Goal: Task Accomplishment & Management: Manage account settings

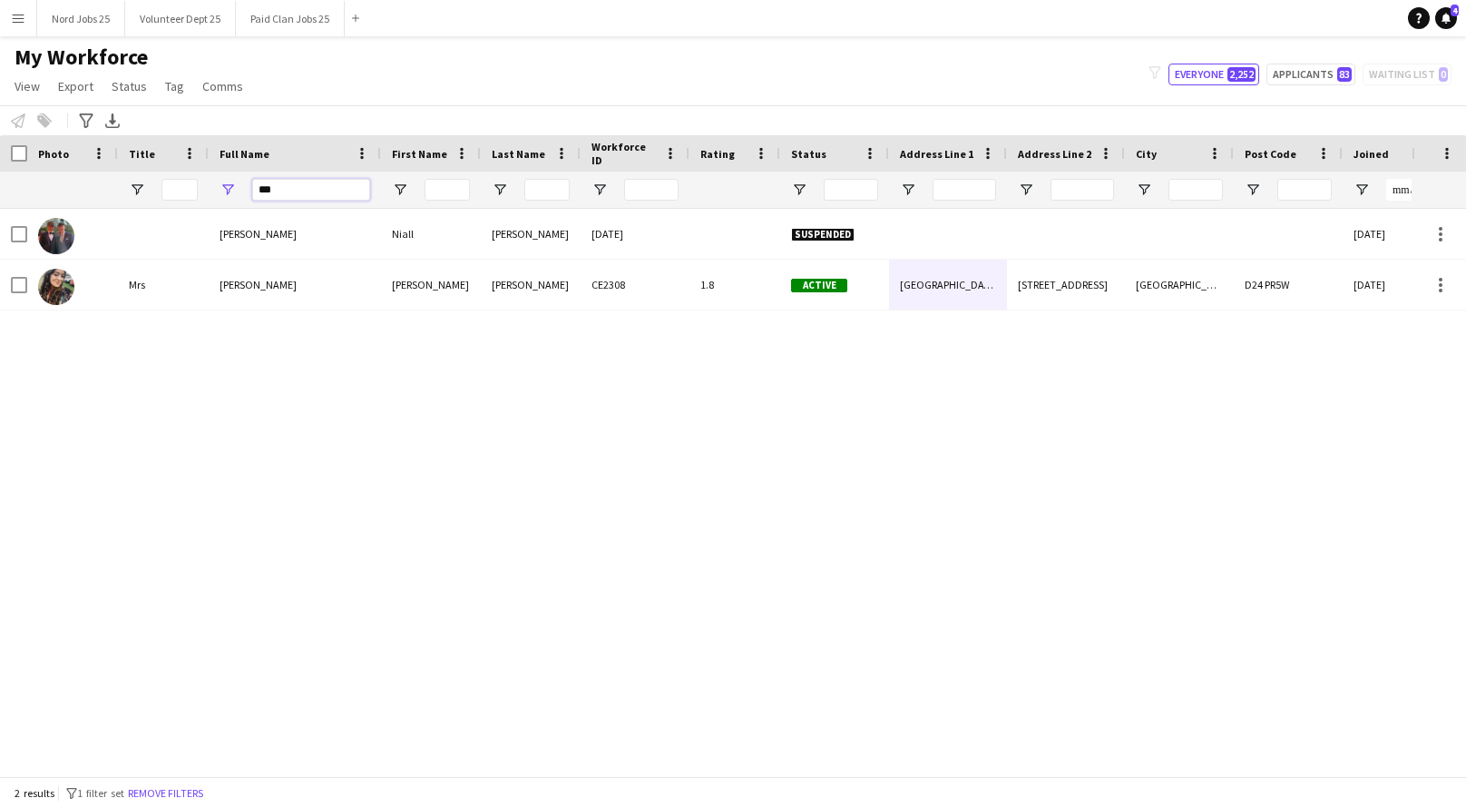
click at [268, 187] on input "***" at bounding box center [311, 190] width 118 height 22
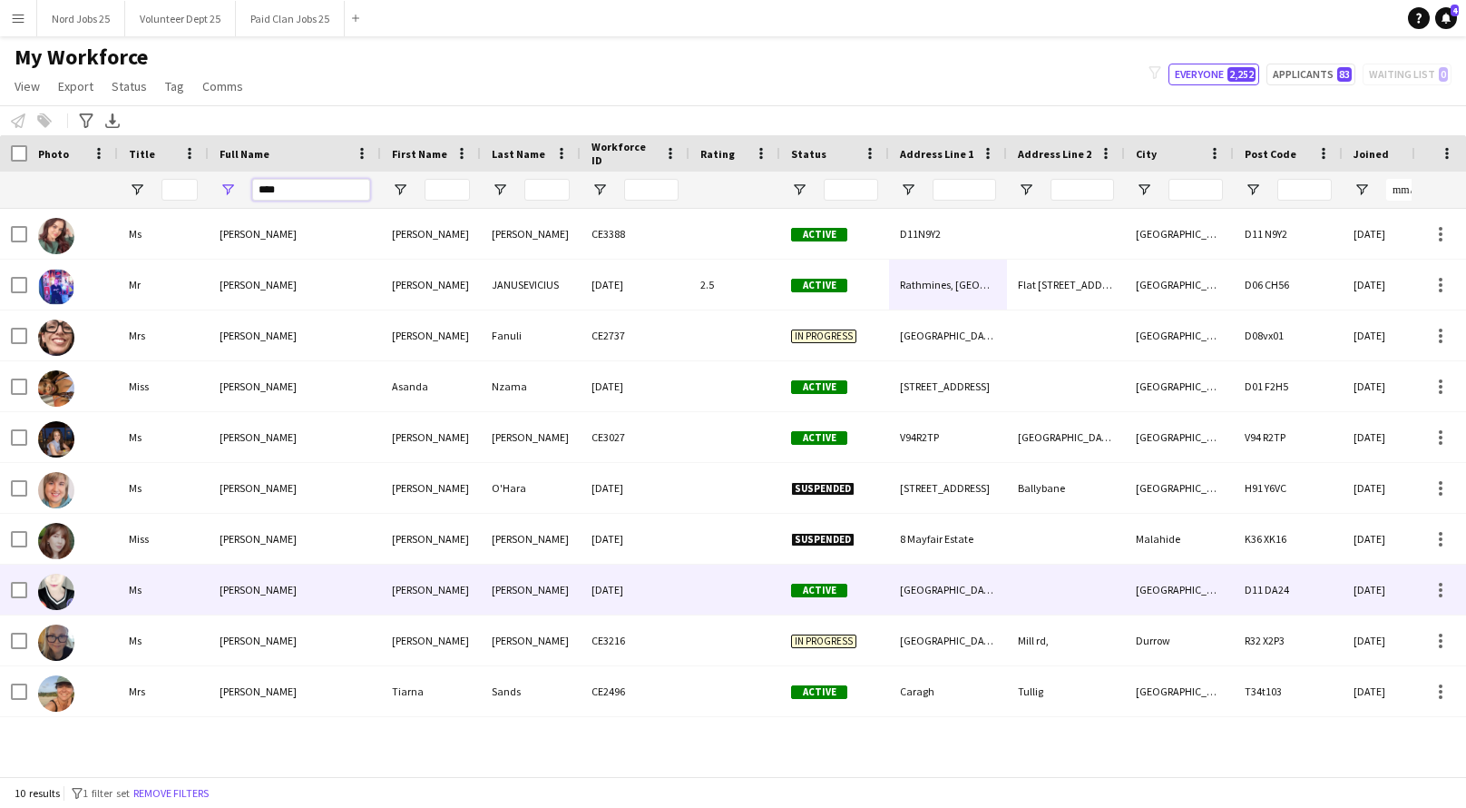
type input "****"
click at [704, 597] on div at bounding box center [735, 589] width 91 height 50
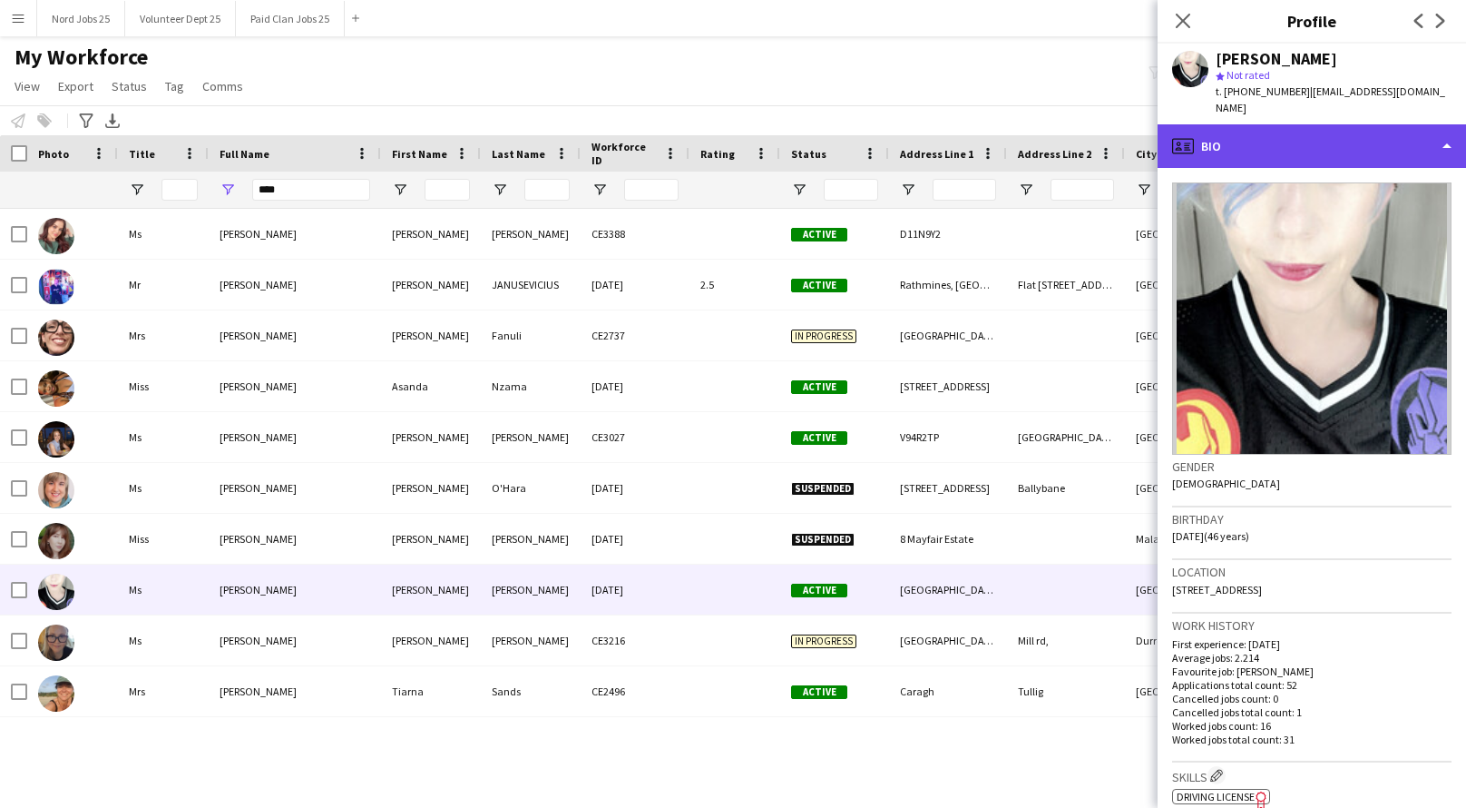
click at [1306, 141] on div "profile Bio" at bounding box center [1312, 146] width 308 height 44
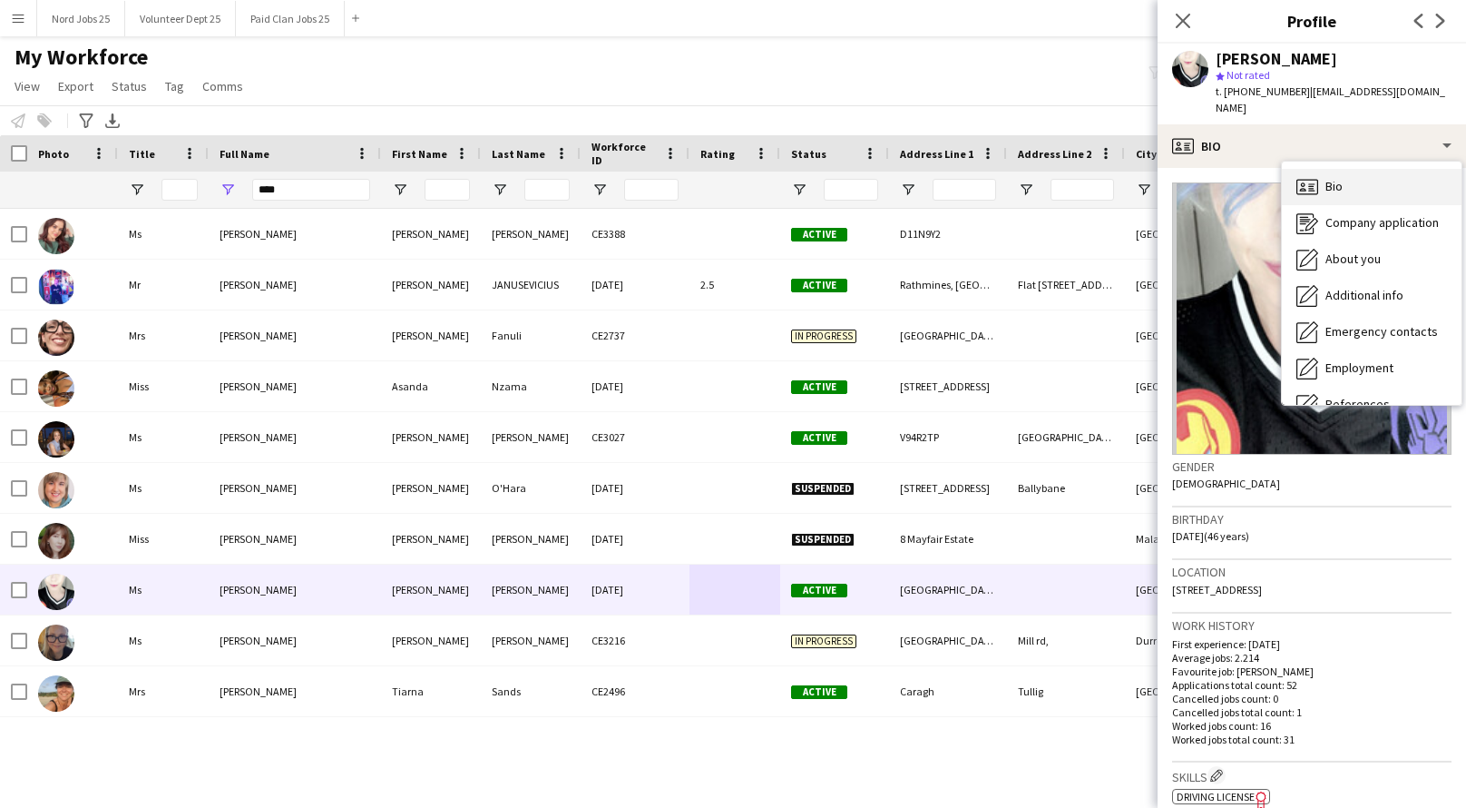
click at [1331, 178] on span "Bio" at bounding box center [1334, 186] width 17 height 16
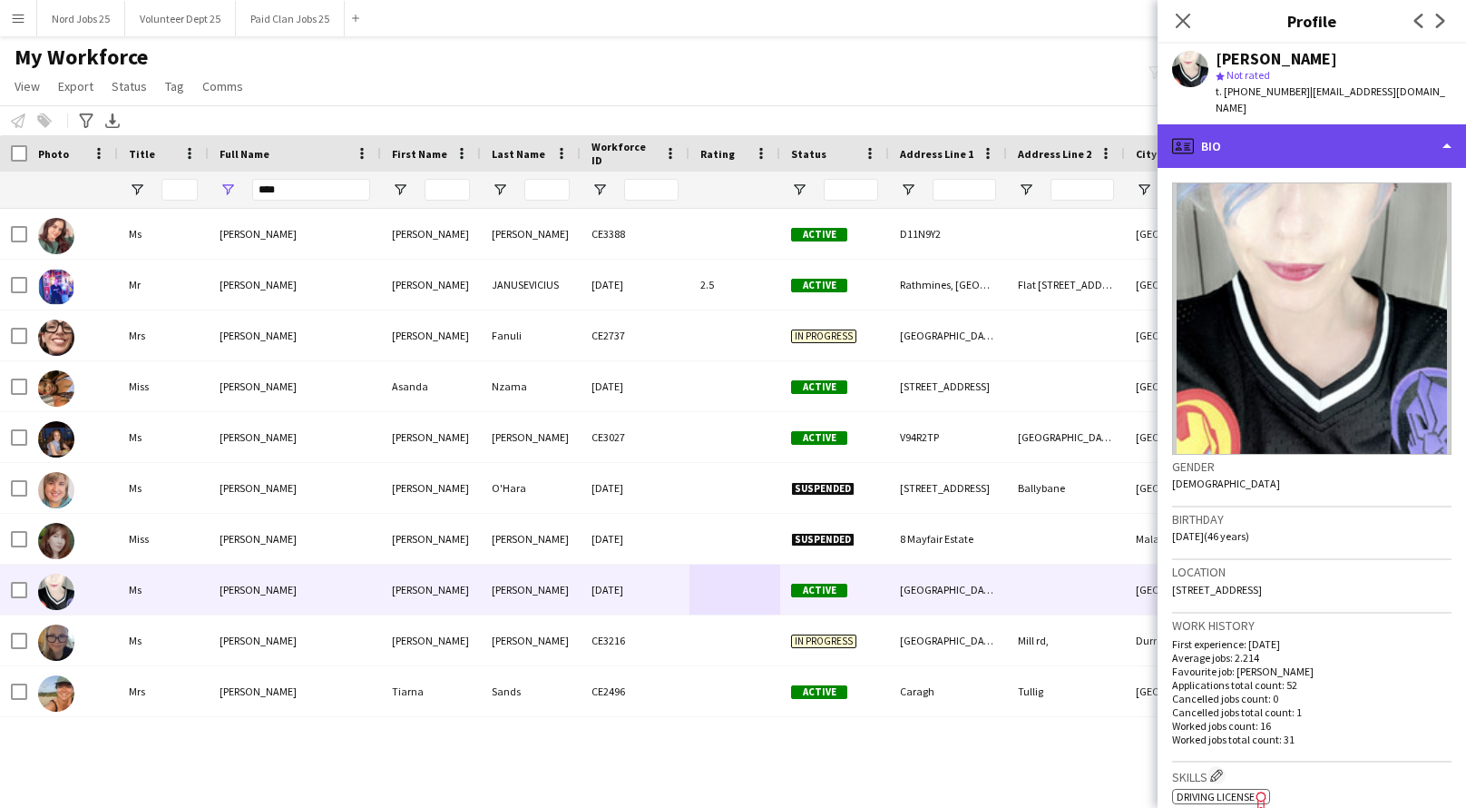
click at [1326, 124] on div "profile Bio" at bounding box center [1312, 146] width 308 height 44
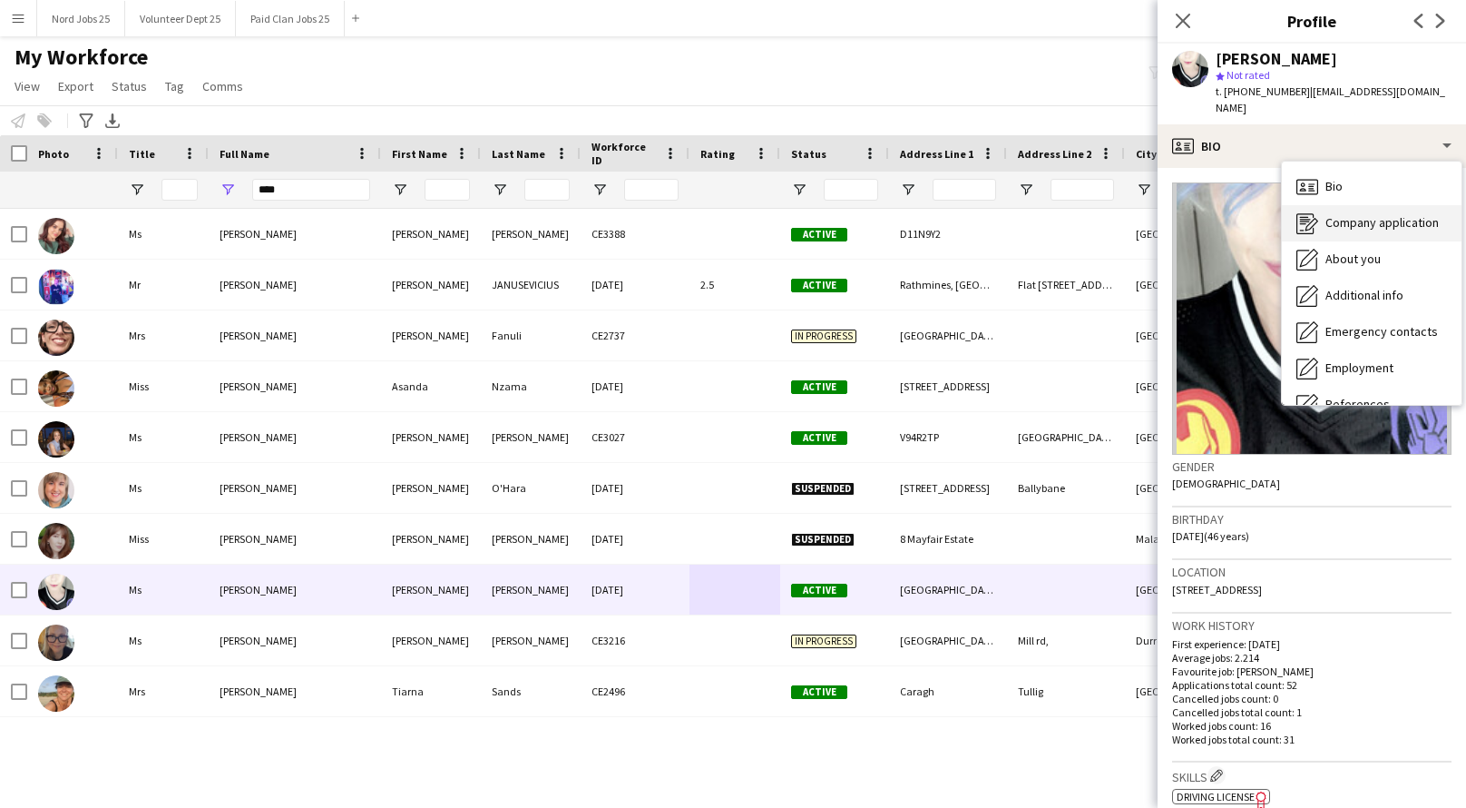
click at [1348, 214] on span "Company application" at bounding box center [1382, 222] width 113 height 16
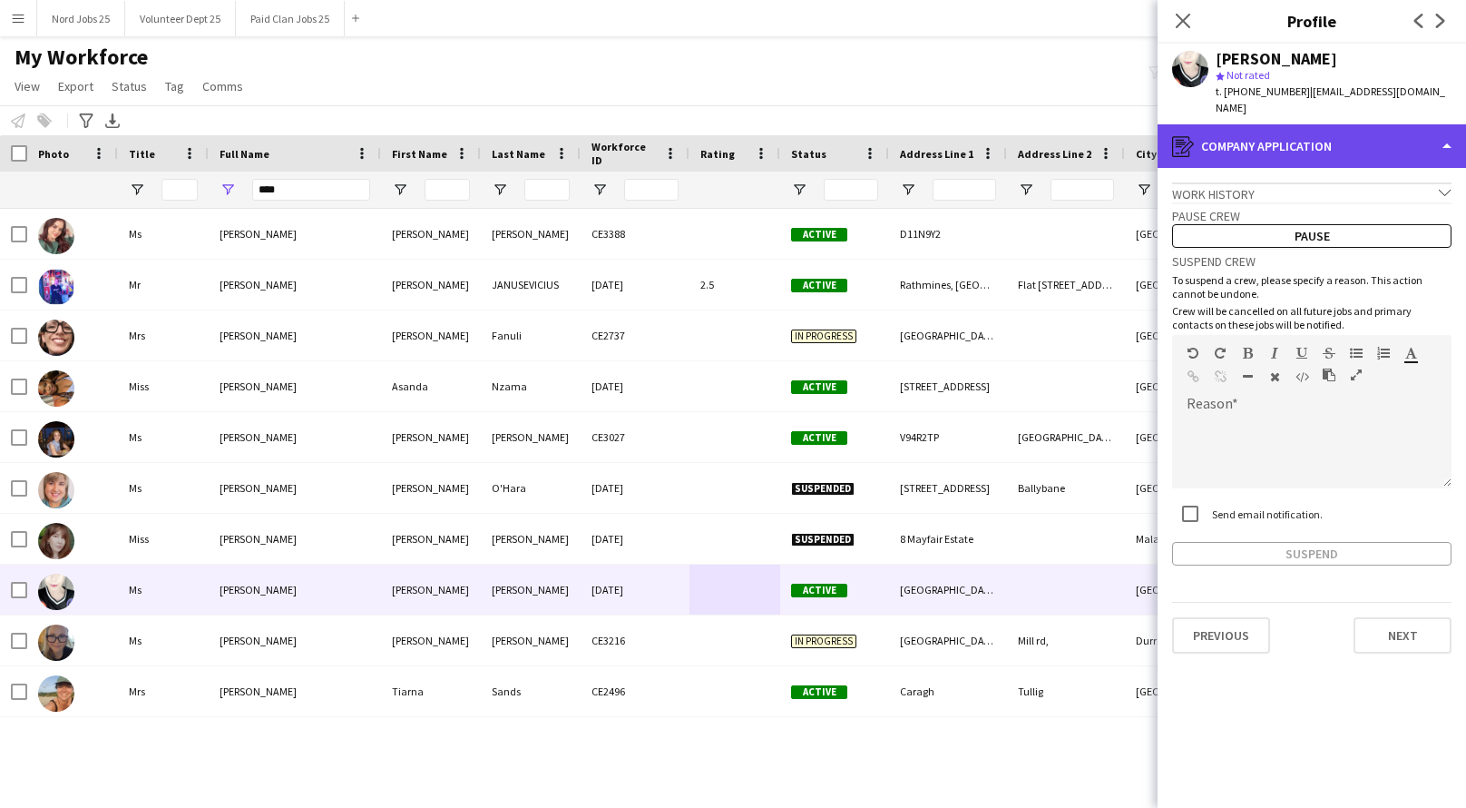
click at [1330, 140] on div "register Company application" at bounding box center [1312, 146] width 308 height 44
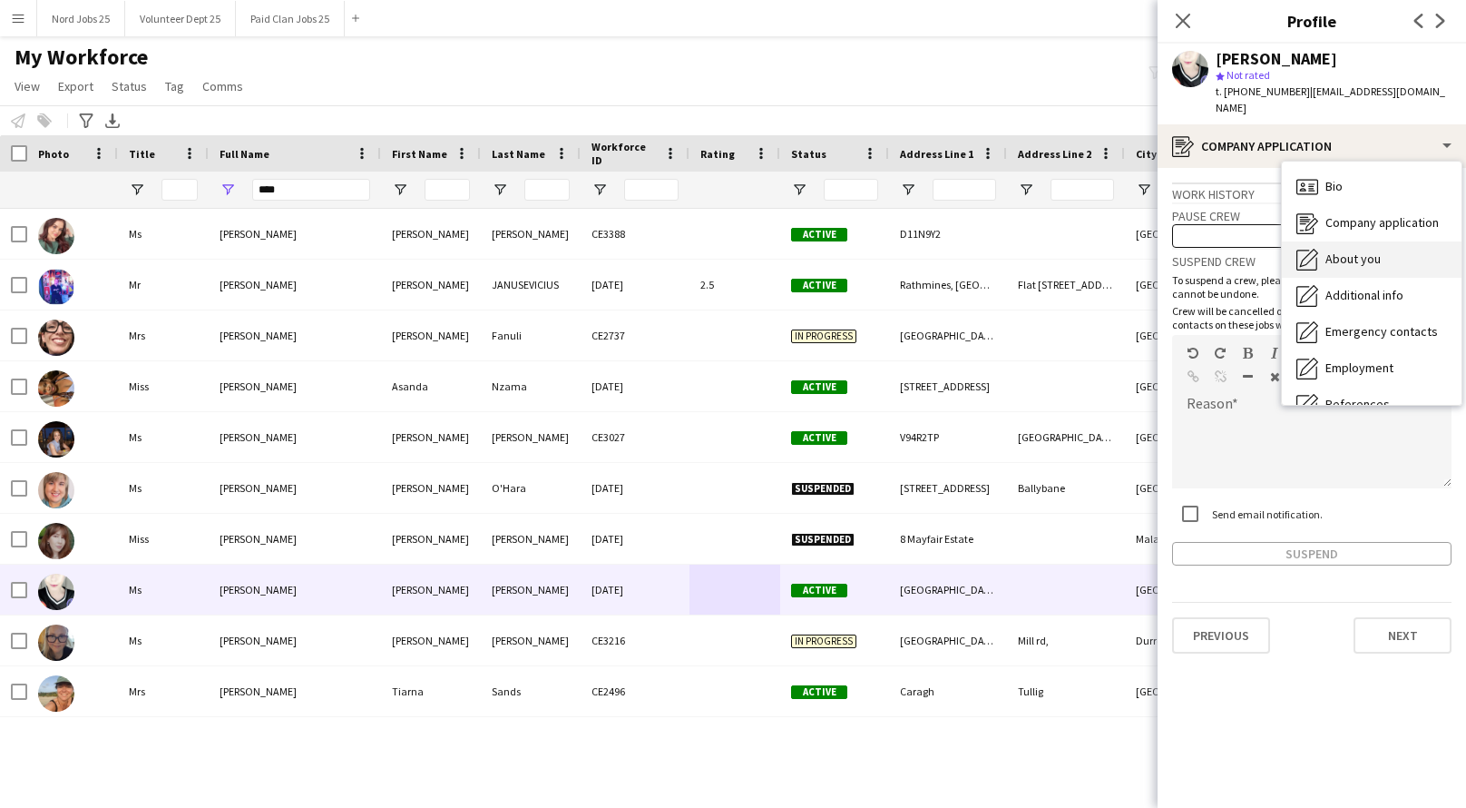
click at [1338, 250] on span "About you" at bounding box center [1353, 258] width 55 height 16
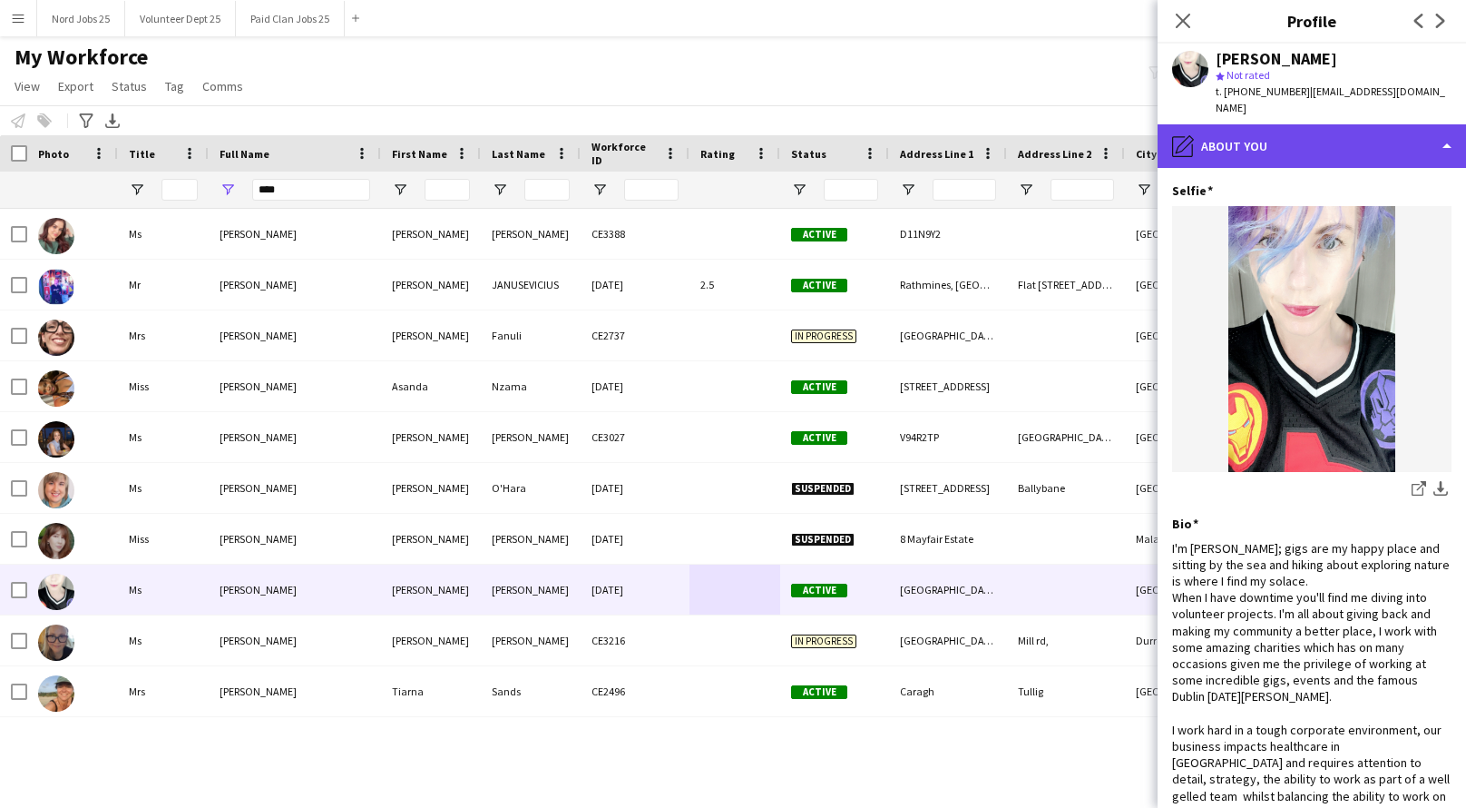
click at [1328, 124] on div "pencil4 About you" at bounding box center [1312, 146] width 308 height 44
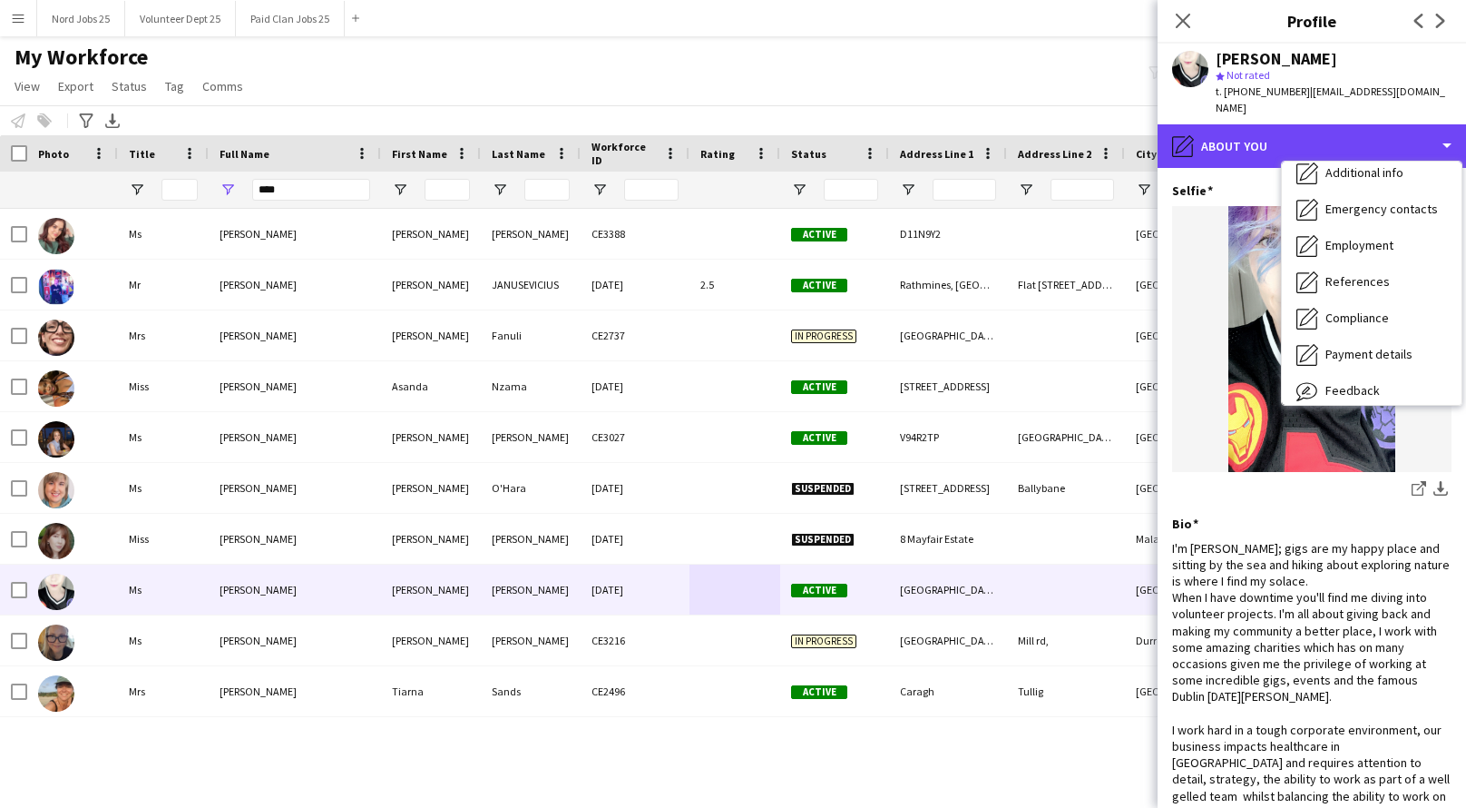
scroll to position [170, 0]
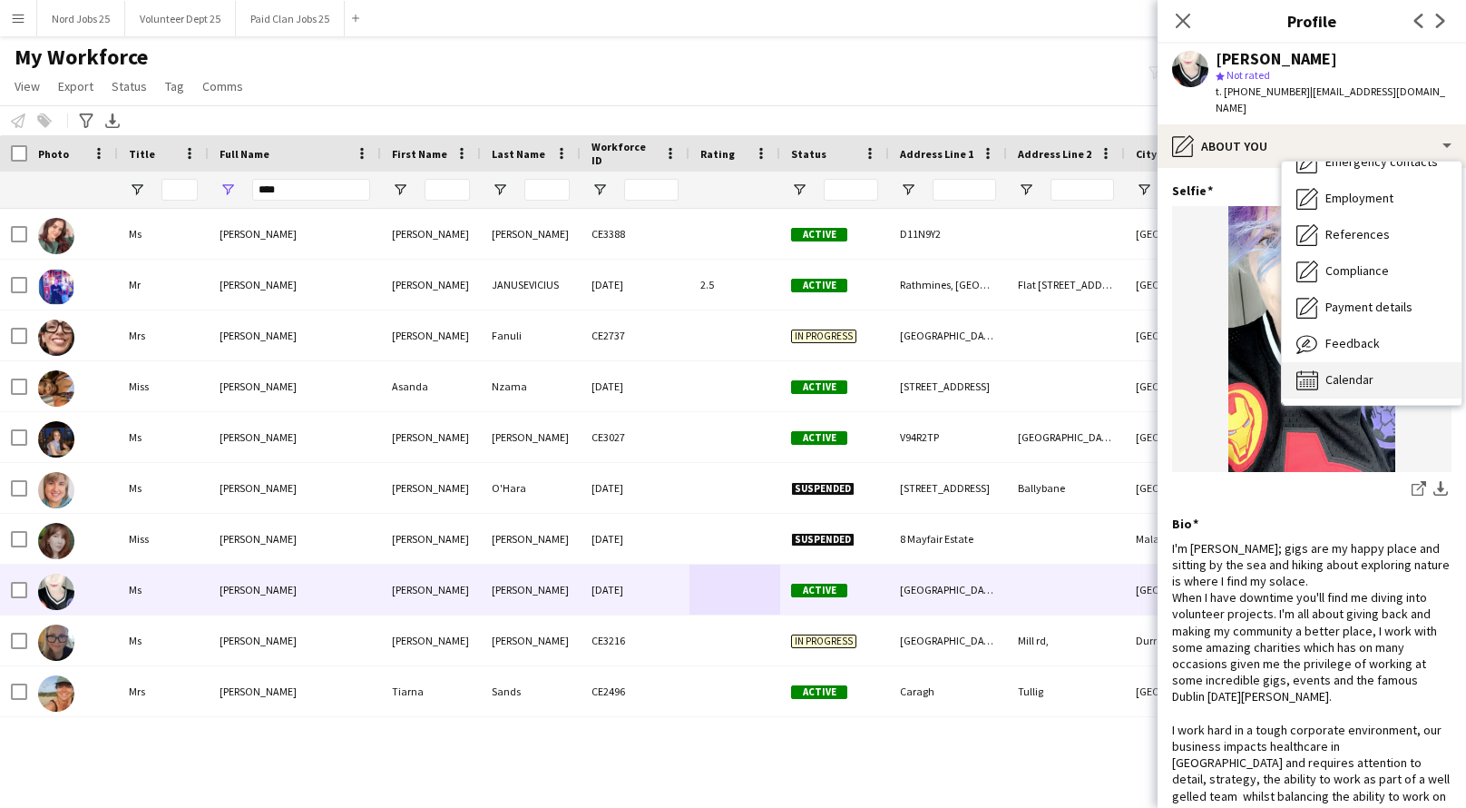
click at [1348, 371] on span "Calendar" at bounding box center [1350, 379] width 48 height 16
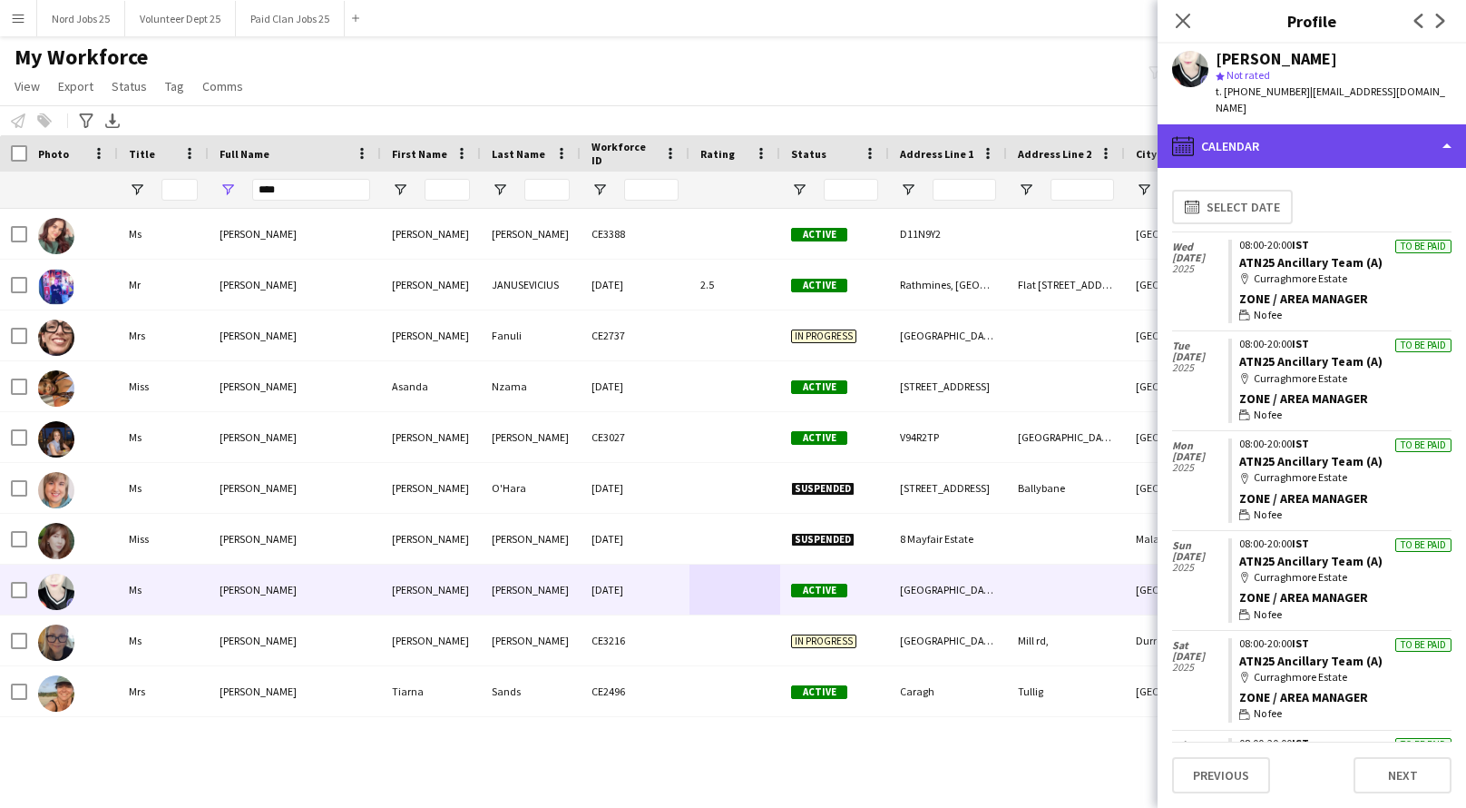
click at [1309, 137] on div "calendar-full Calendar" at bounding box center [1312, 146] width 308 height 44
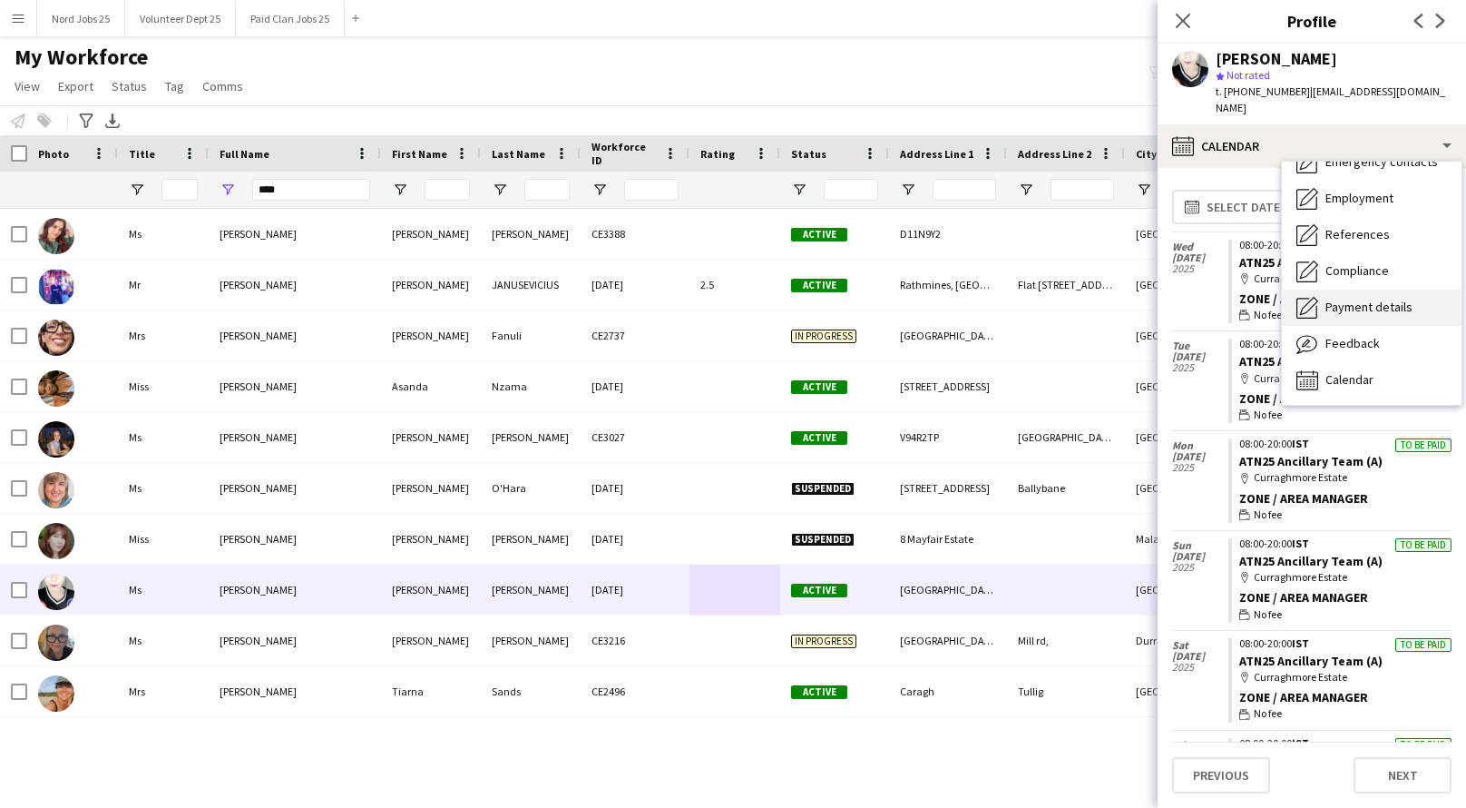
click at [1344, 299] on span "Payment details" at bounding box center [1369, 307] width 87 height 16
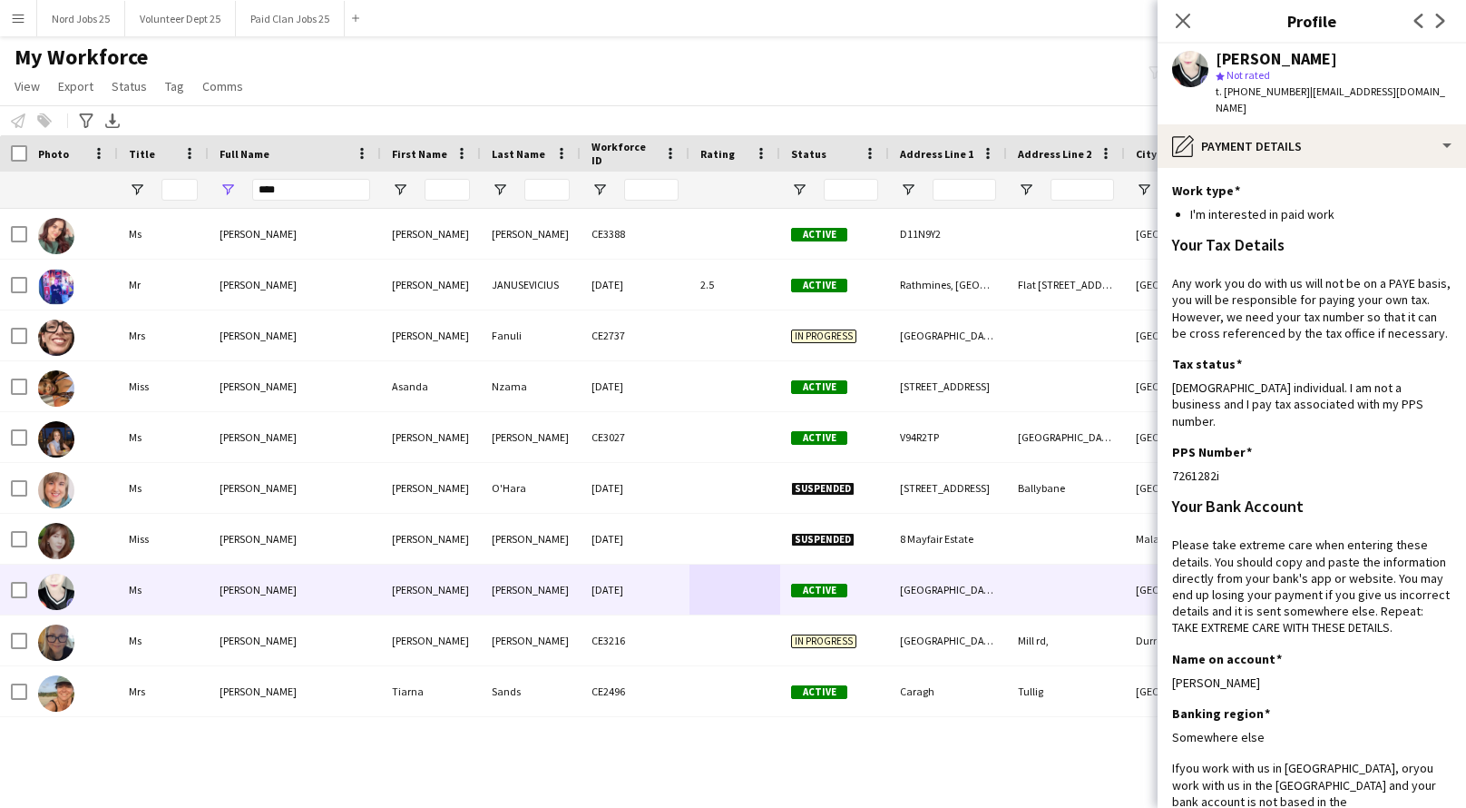
scroll to position [211, 0]
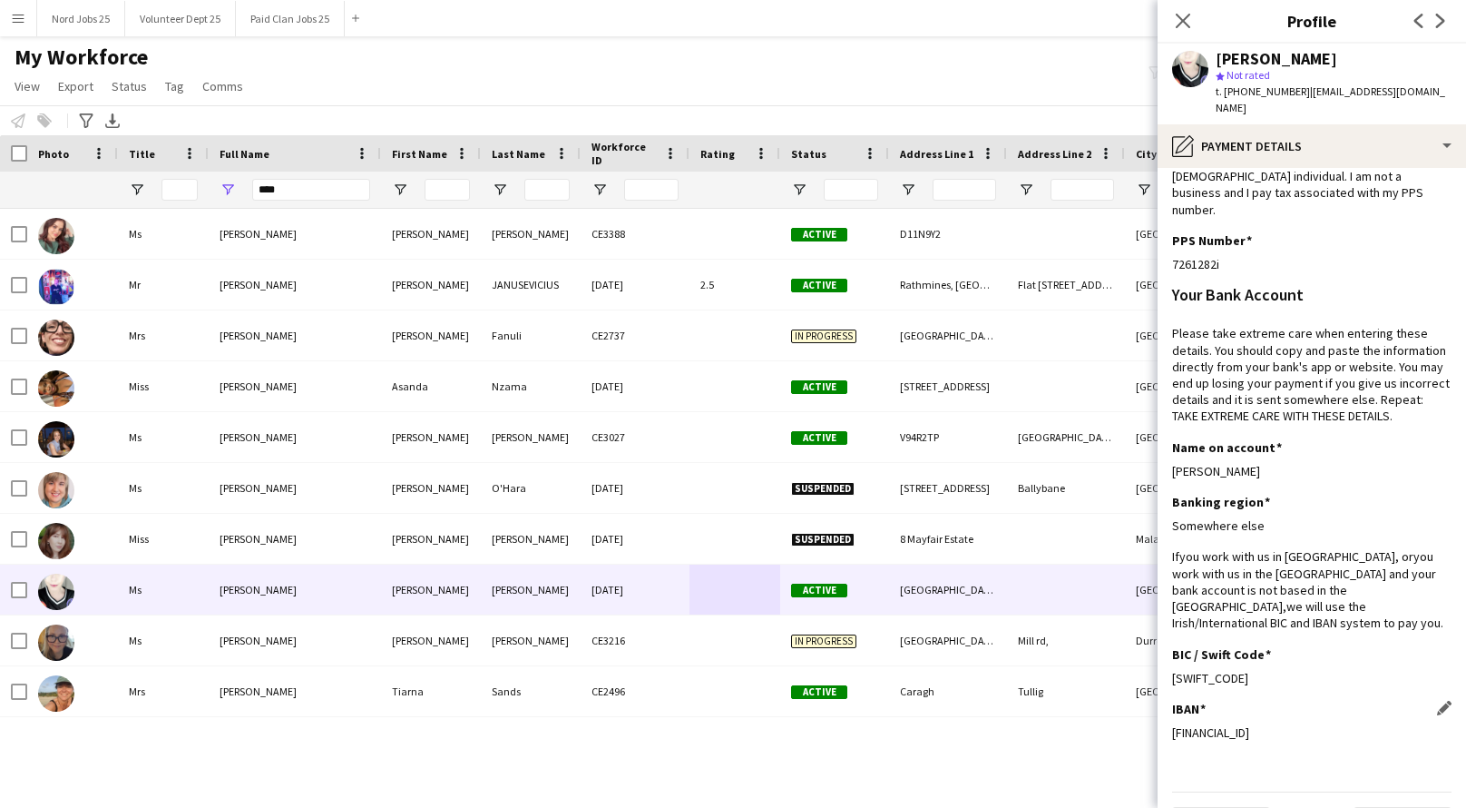
click at [1218, 724] on div "[FINANCIAL_ID]" at bounding box center [1311, 732] width 279 height 16
copy div "[FINANCIAL_ID]"
click at [1312, 494] on div "Banking region Edit this field" at bounding box center [1311, 502] width 279 height 16
